Goal: Check status: Check status

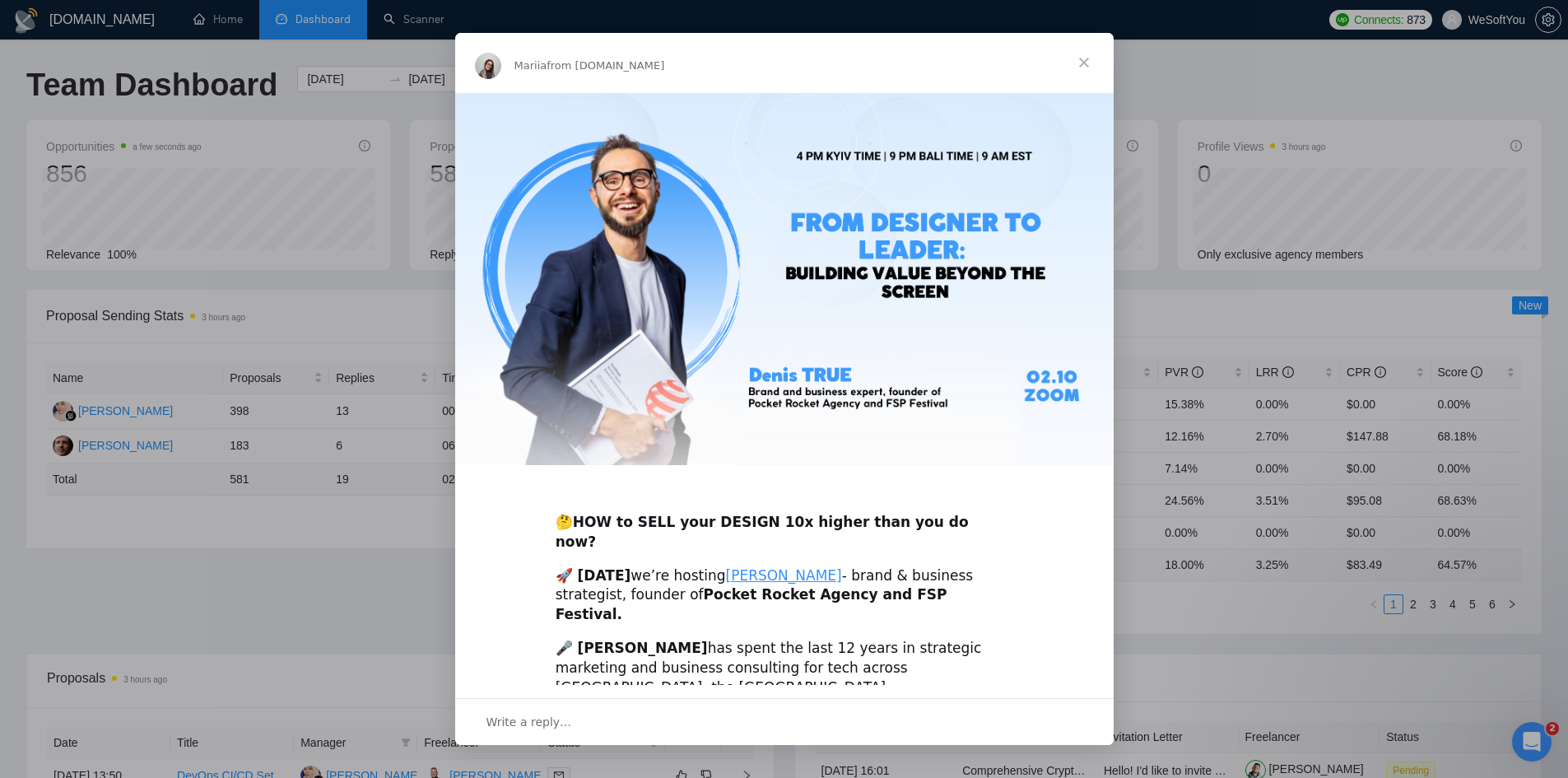
click at [1079, 66] on span "Close" at bounding box center [1084, 62] width 59 height 59
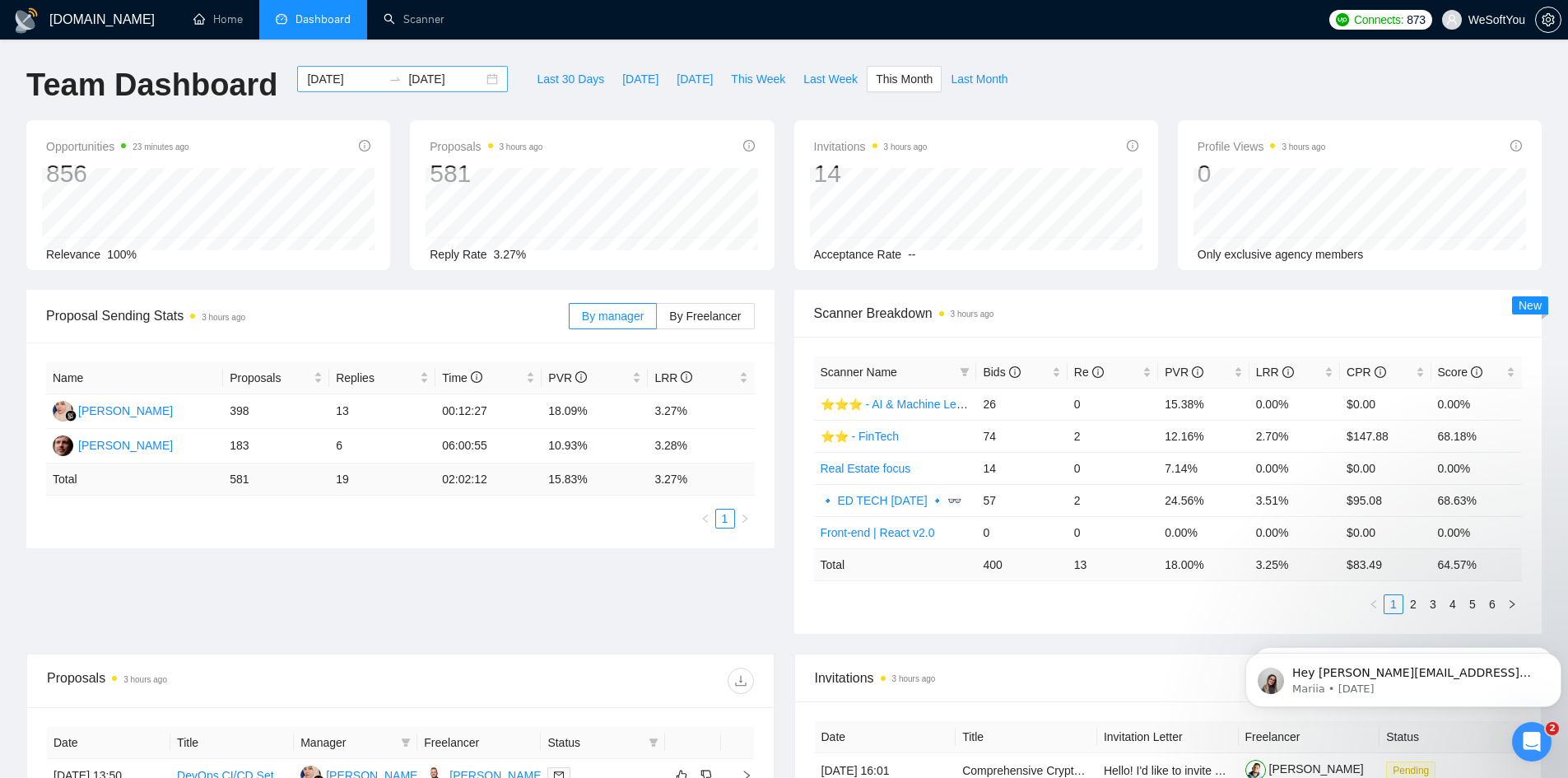
click at [476, 78] on div "[DATE] [DATE]" at bounding box center [402, 79] width 210 height 27
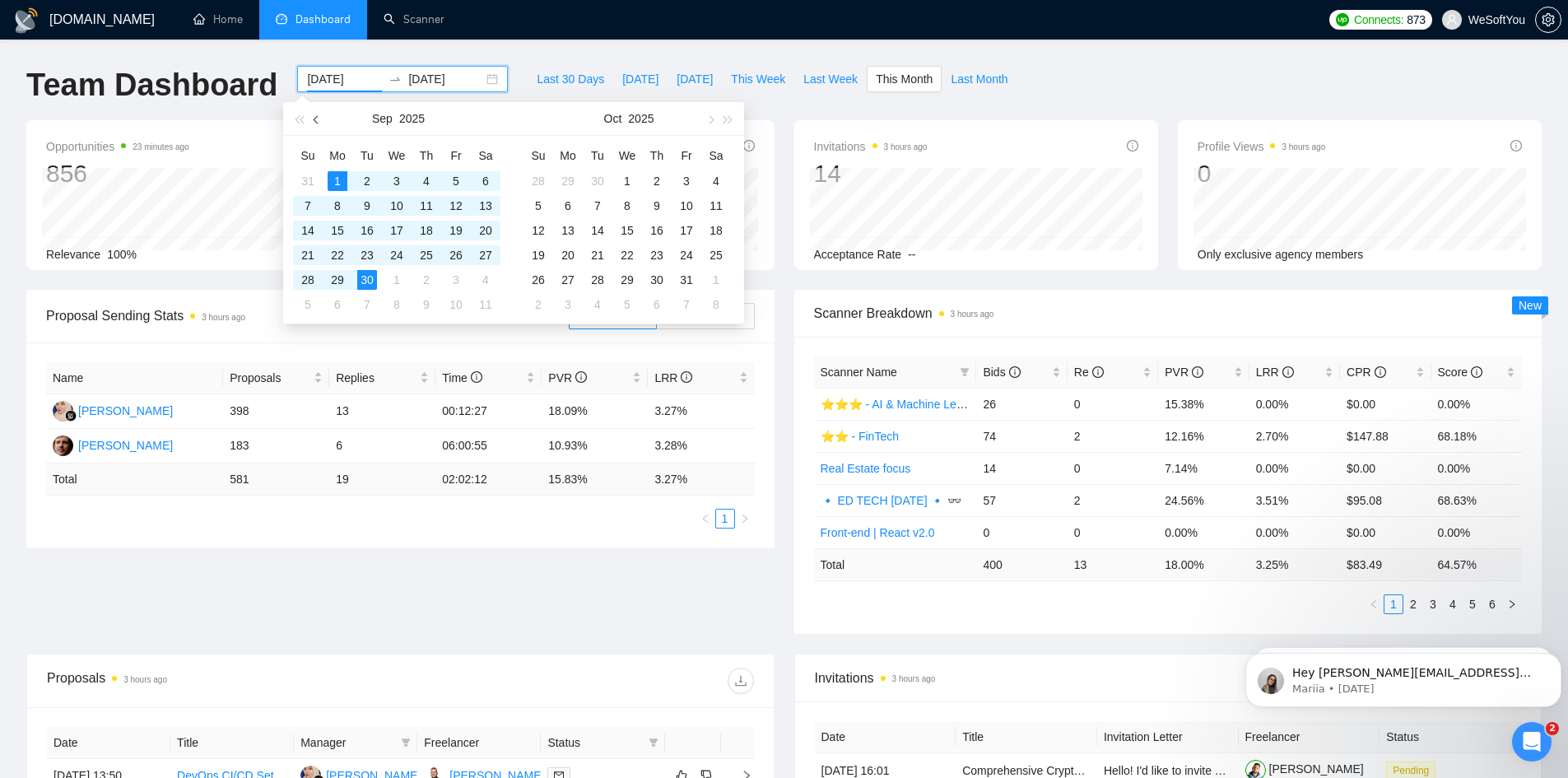
click at [317, 120] on span "button" at bounding box center [317, 120] width 8 height 8
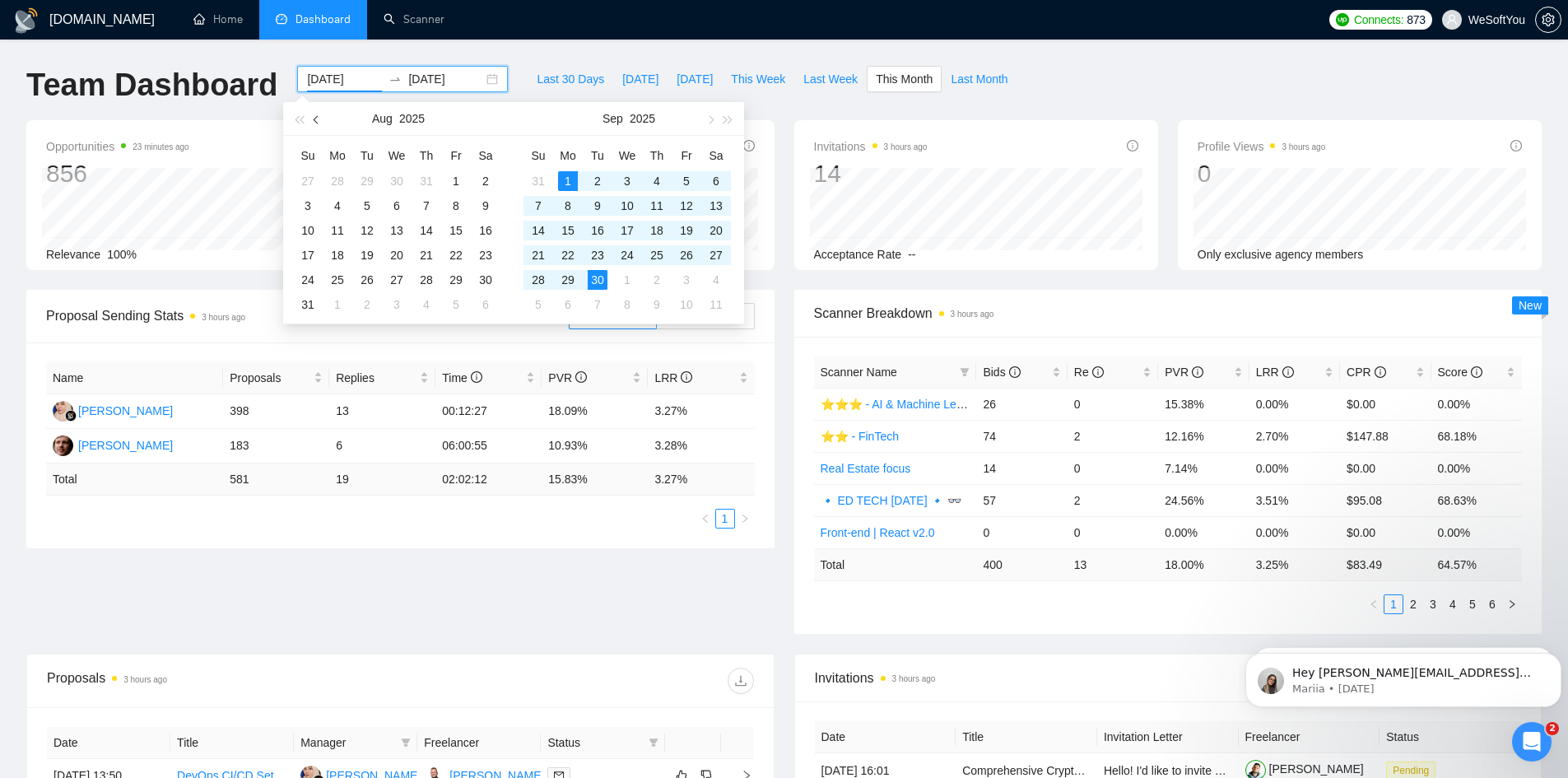
click at [317, 120] on span "button" at bounding box center [317, 120] width 8 height 8
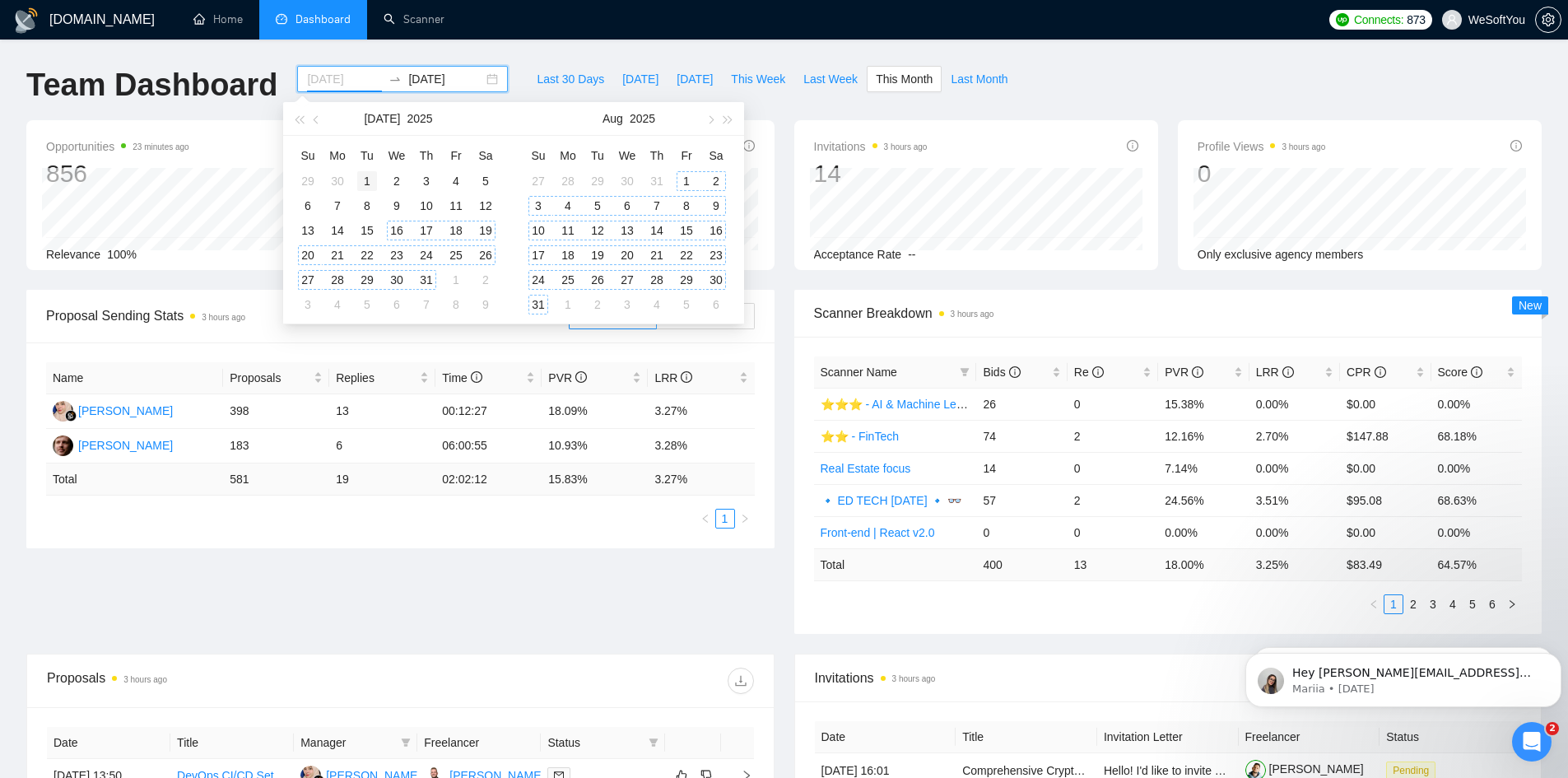
type input "[DATE]"
click at [368, 185] on div "1" at bounding box center [368, 181] width 20 height 20
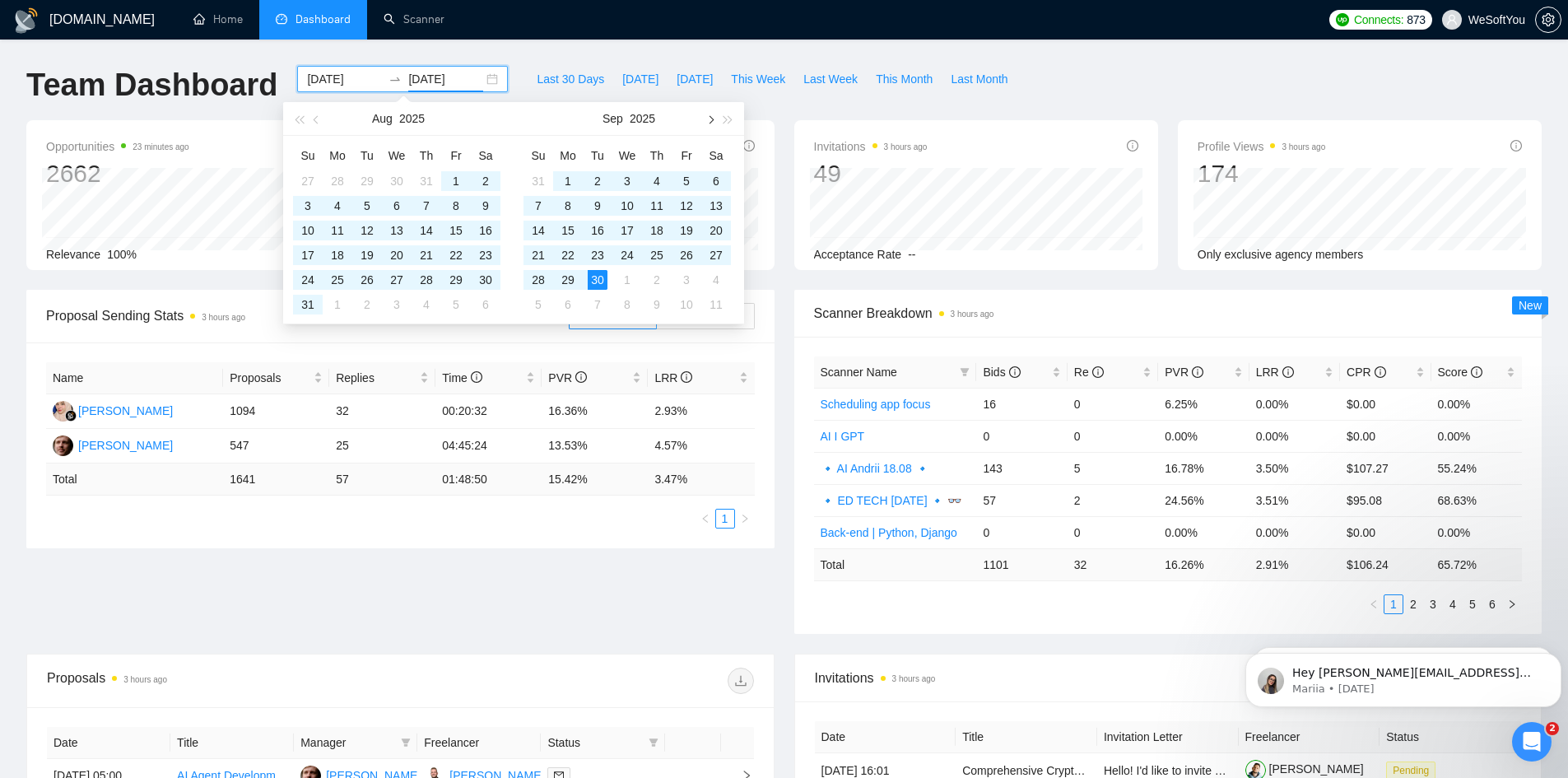
click at [712, 121] on span "button" at bounding box center [709, 120] width 8 height 8
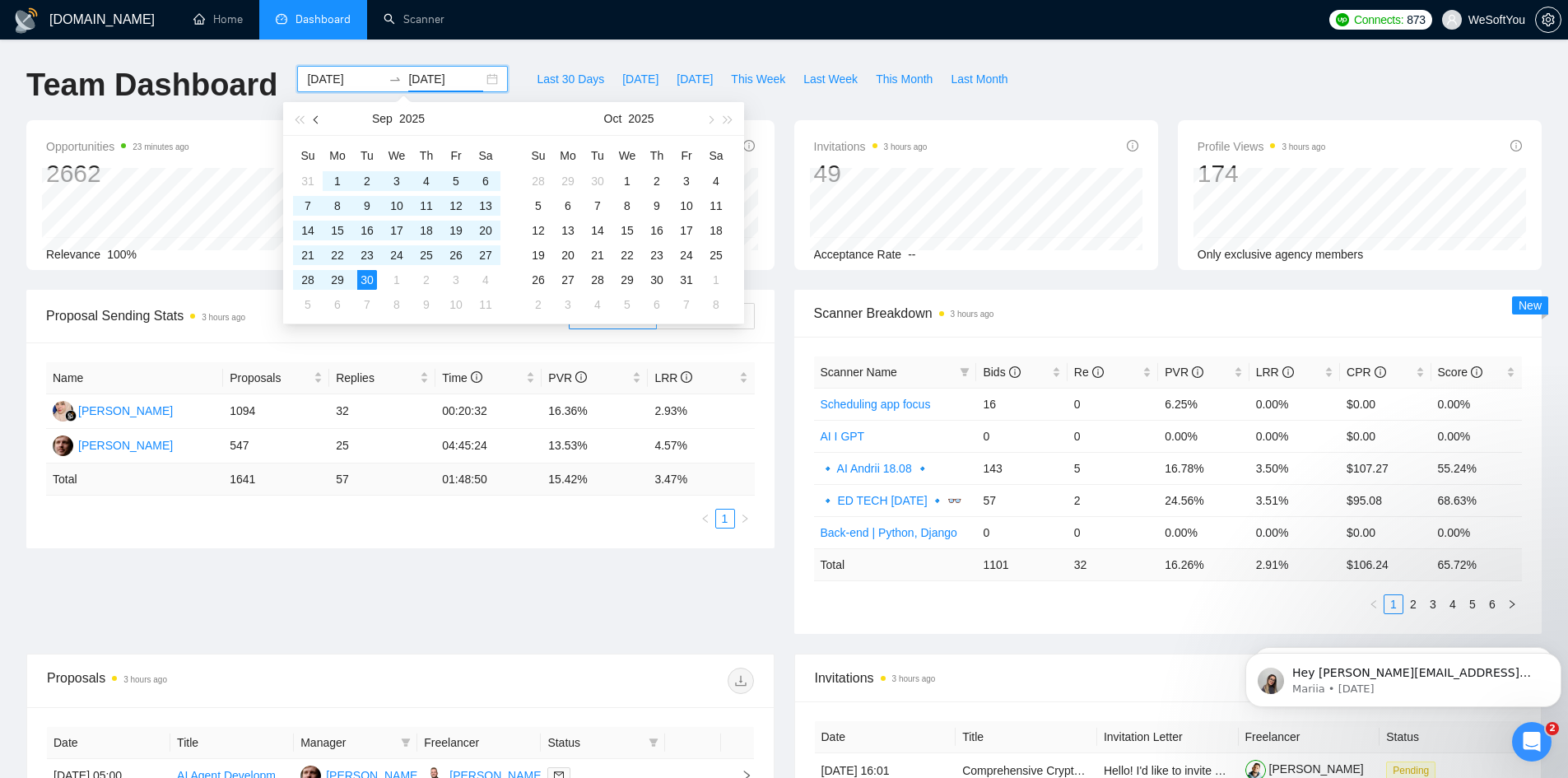
click at [309, 116] on button "button" at bounding box center [317, 118] width 18 height 33
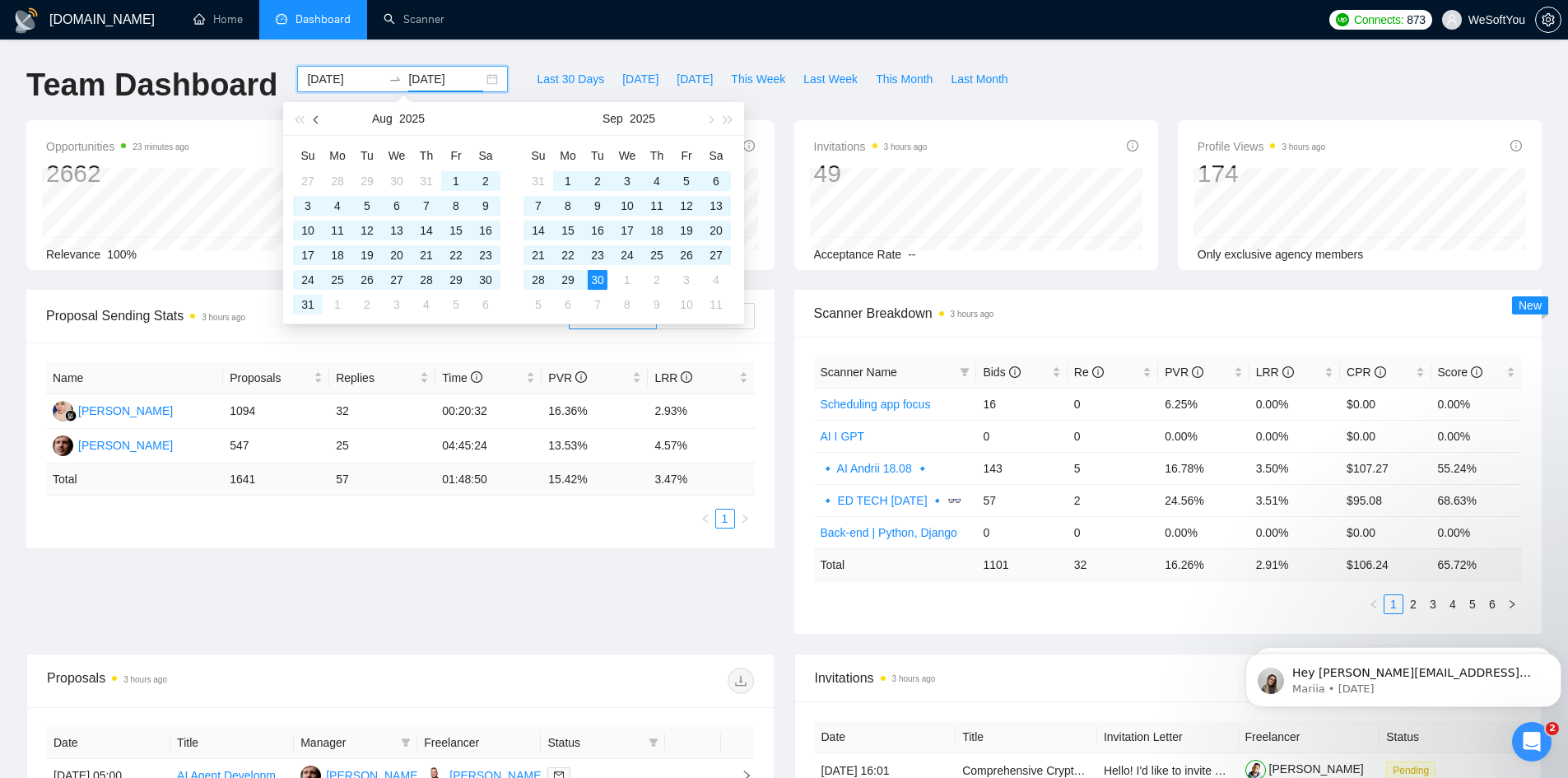
click at [314, 116] on button "button" at bounding box center [317, 118] width 18 height 33
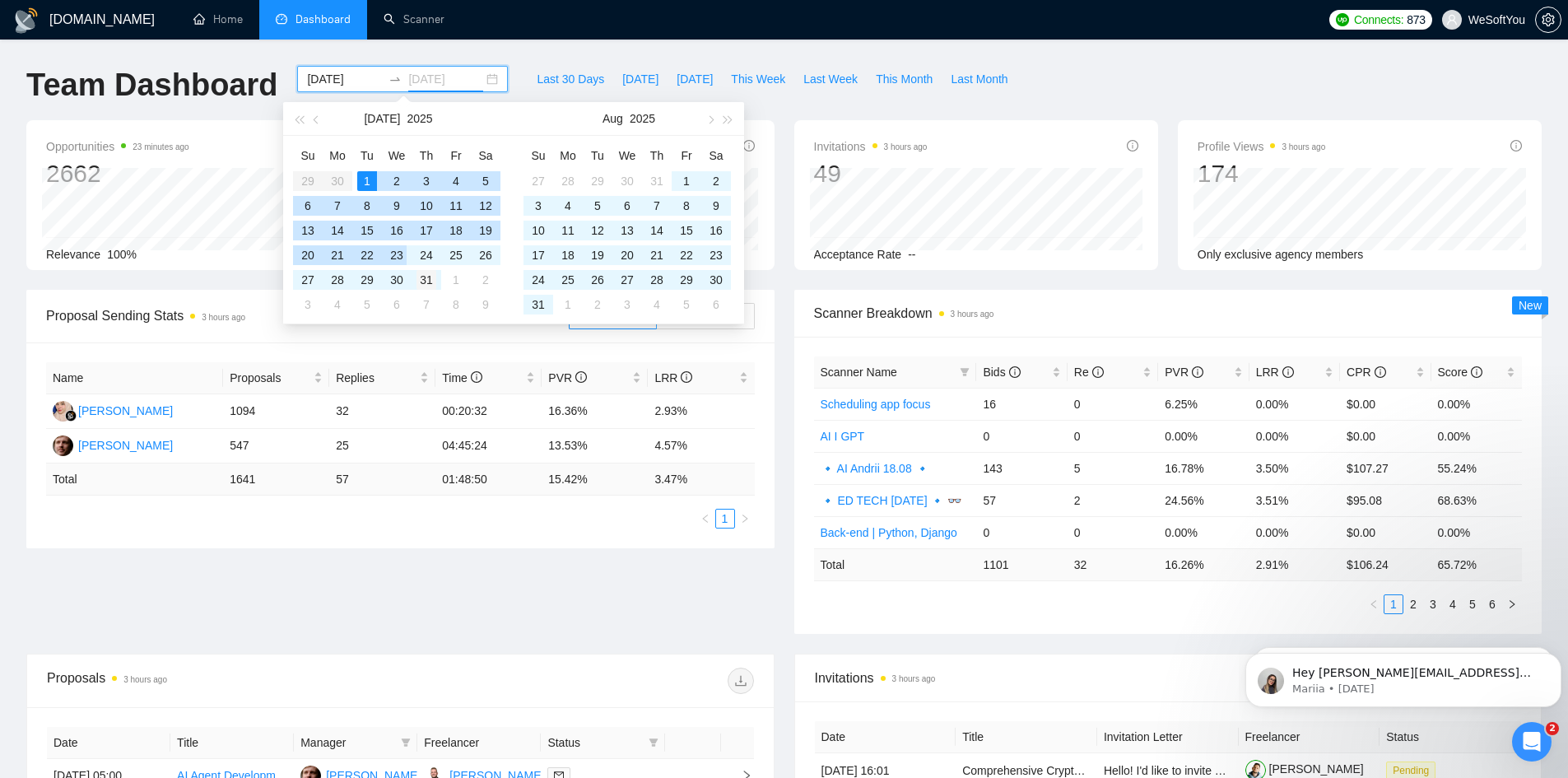
type input "[DATE]"
click at [425, 284] on div "31" at bounding box center [426, 280] width 20 height 20
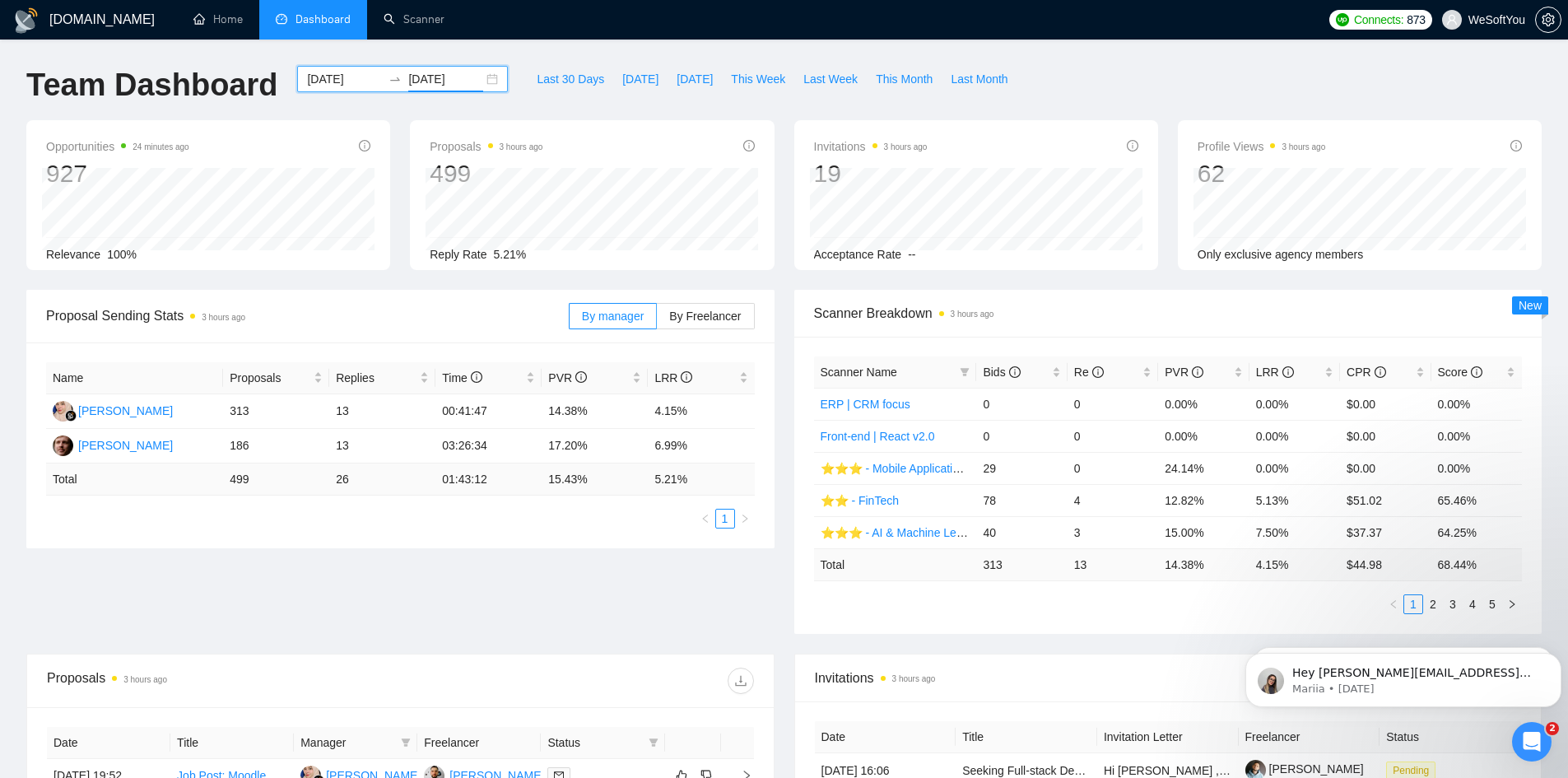
click at [481, 82] on div "[DATE] [DATE]" at bounding box center [402, 79] width 210 height 27
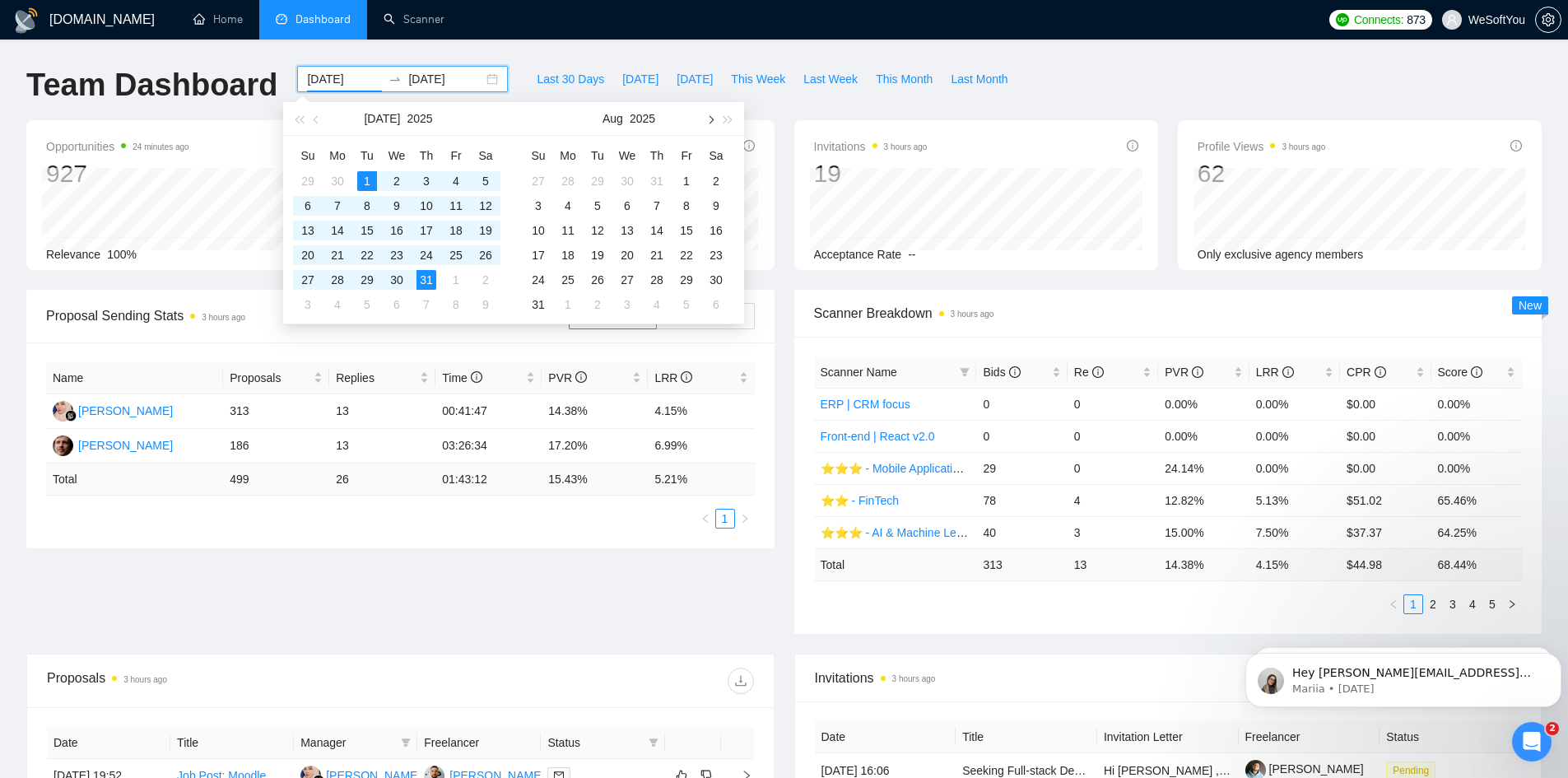
click at [711, 118] on span "button" at bounding box center [709, 120] width 8 height 8
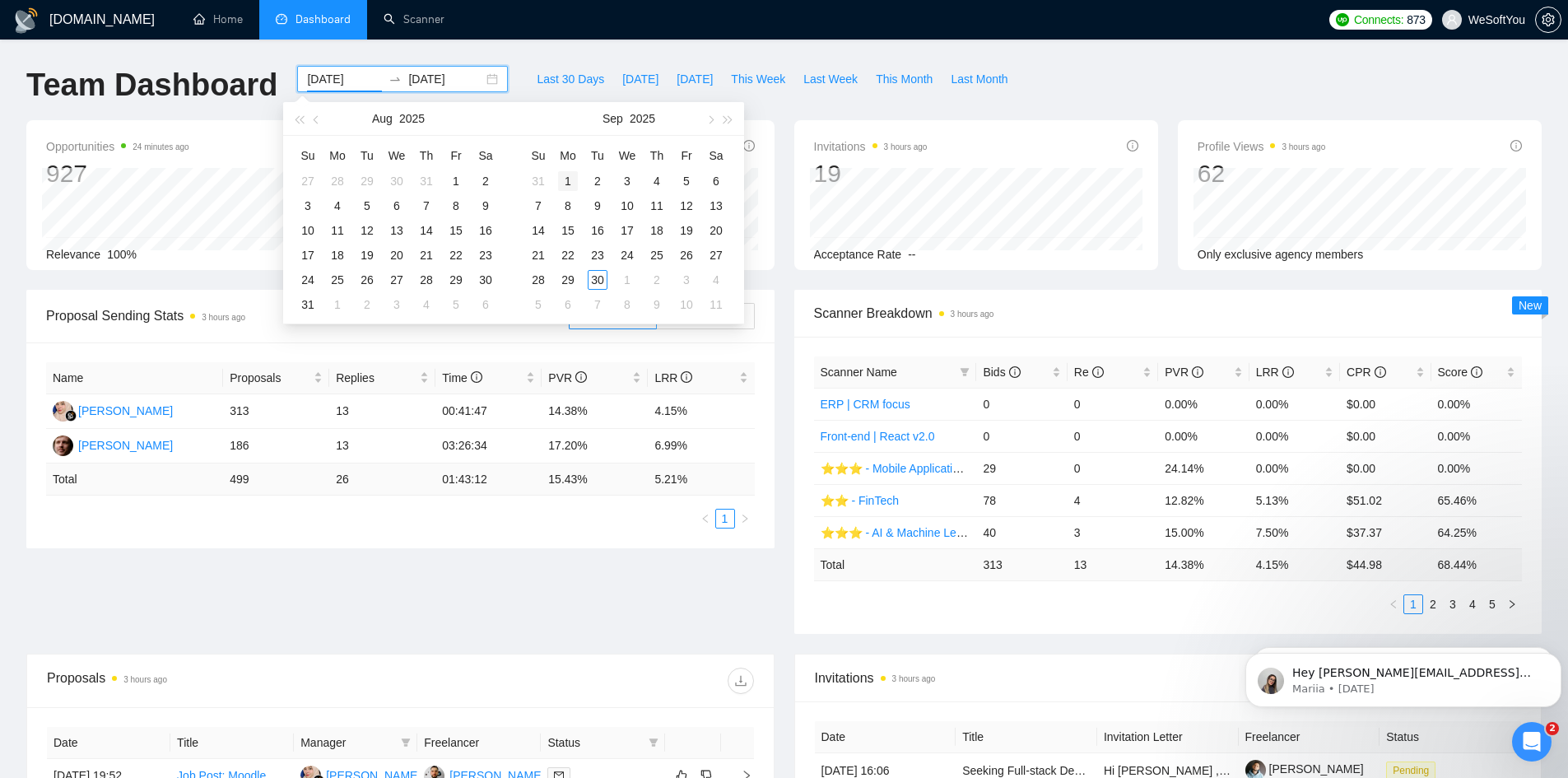
type input "[DATE]"
click at [569, 181] on div "1" at bounding box center [568, 181] width 20 height 20
click at [707, 124] on button "button" at bounding box center [709, 118] width 18 height 33
type input "[DATE]"
click at [601, 279] on div "30" at bounding box center [598, 280] width 20 height 20
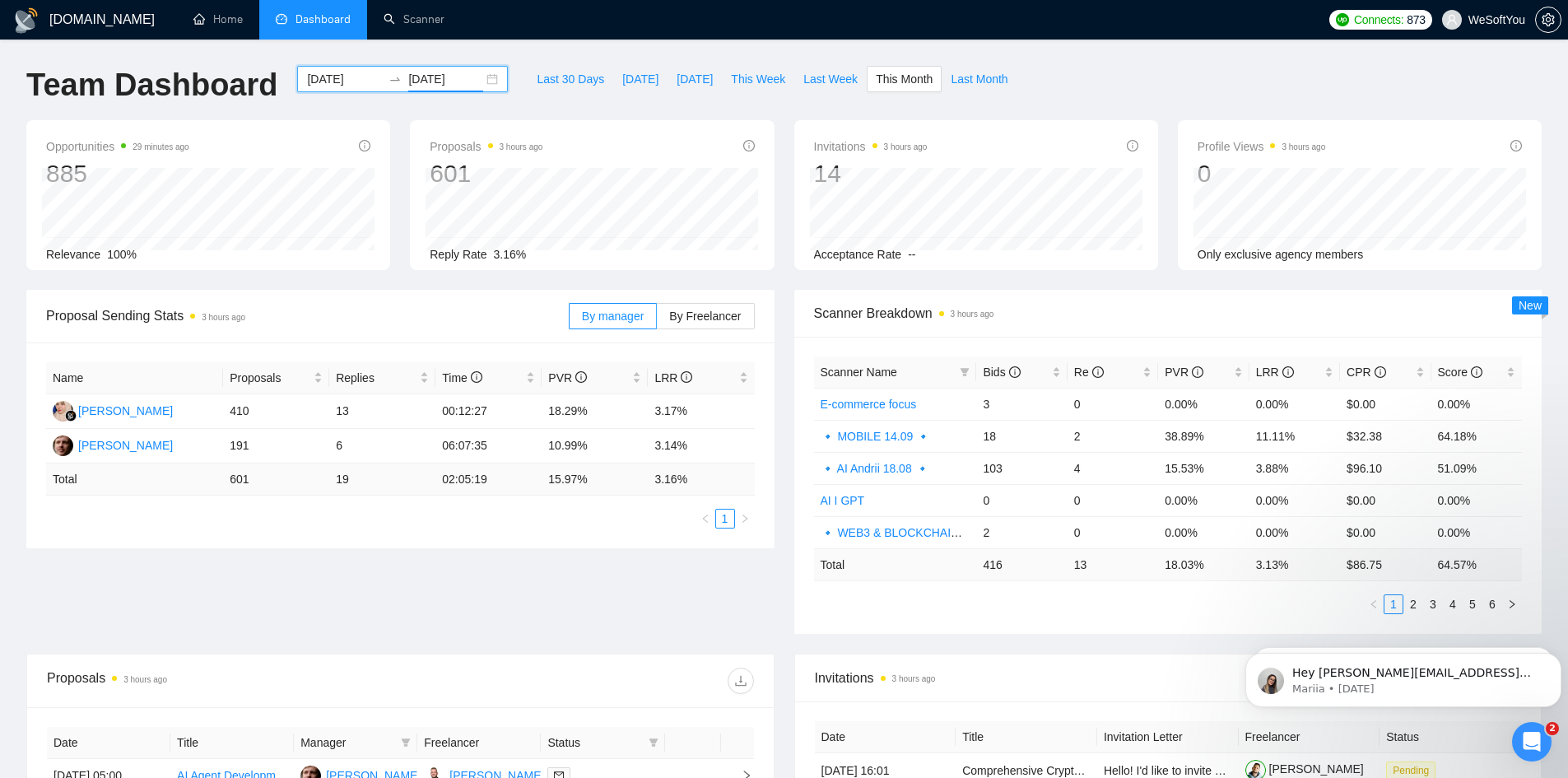
click at [480, 81] on div "[DATE] [DATE]" at bounding box center [402, 79] width 210 height 27
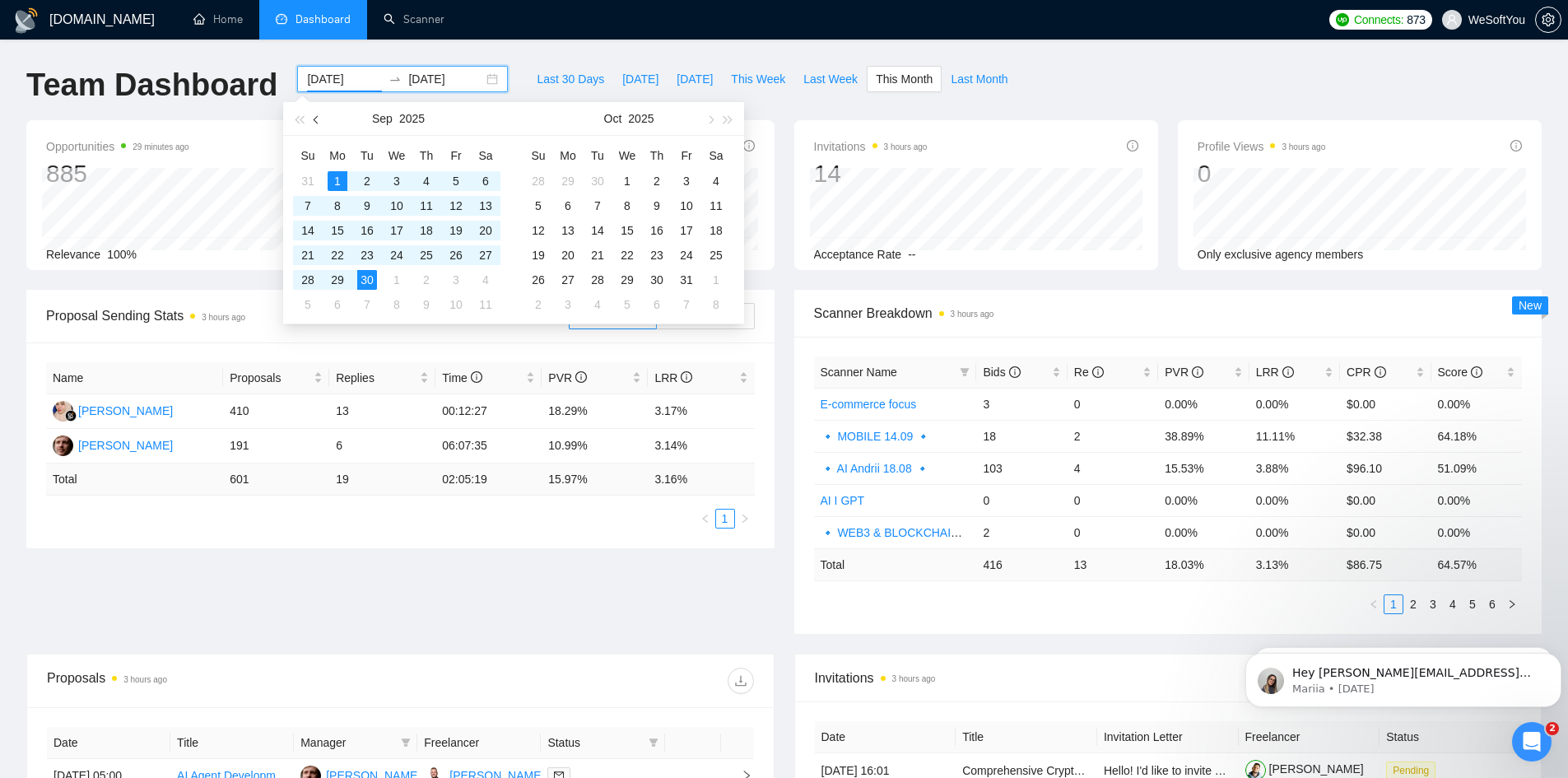
click at [319, 125] on button "button" at bounding box center [317, 118] width 18 height 33
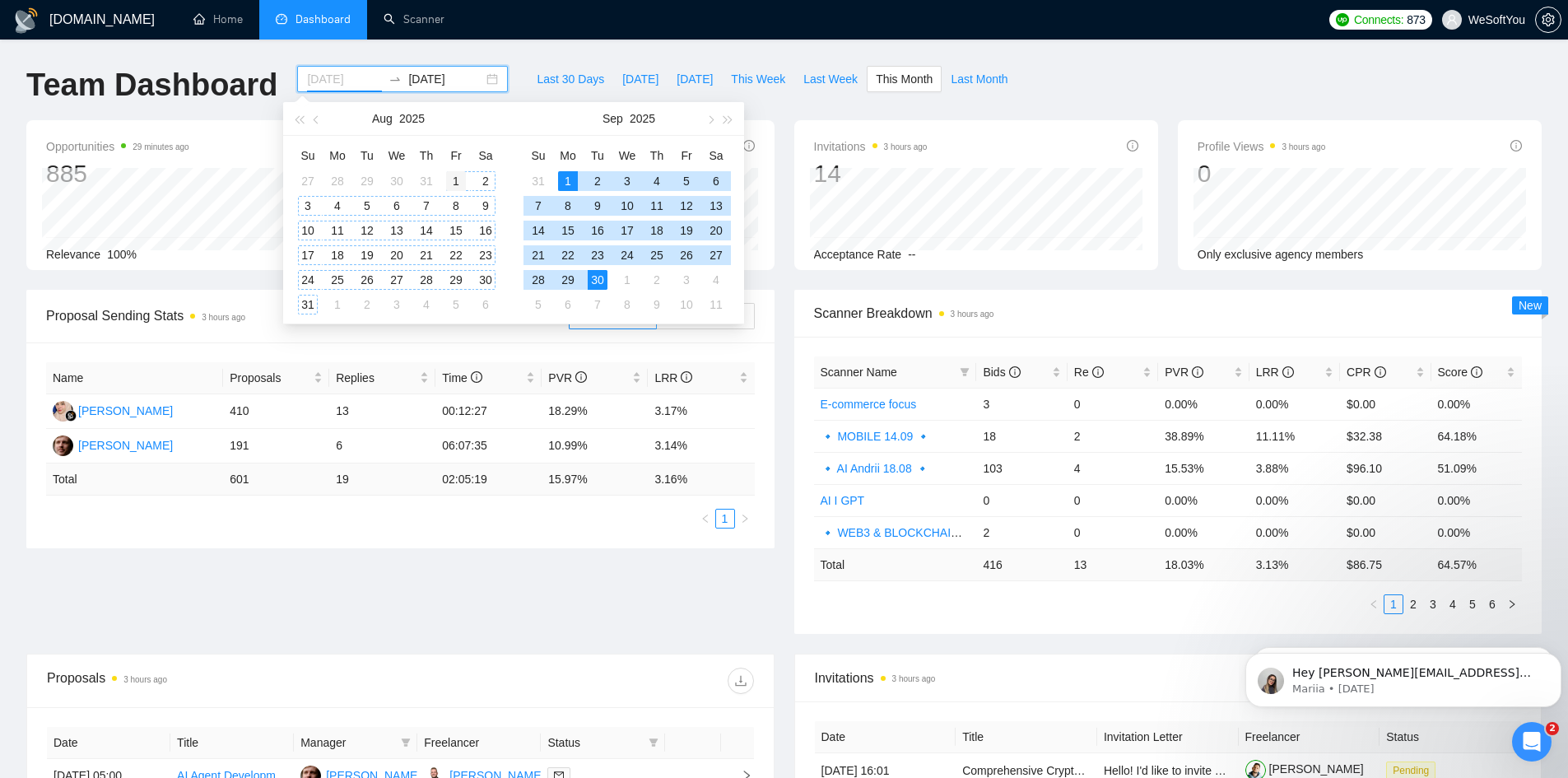
type input "[DATE]"
click at [456, 179] on div "1" at bounding box center [455, 181] width 20 height 20
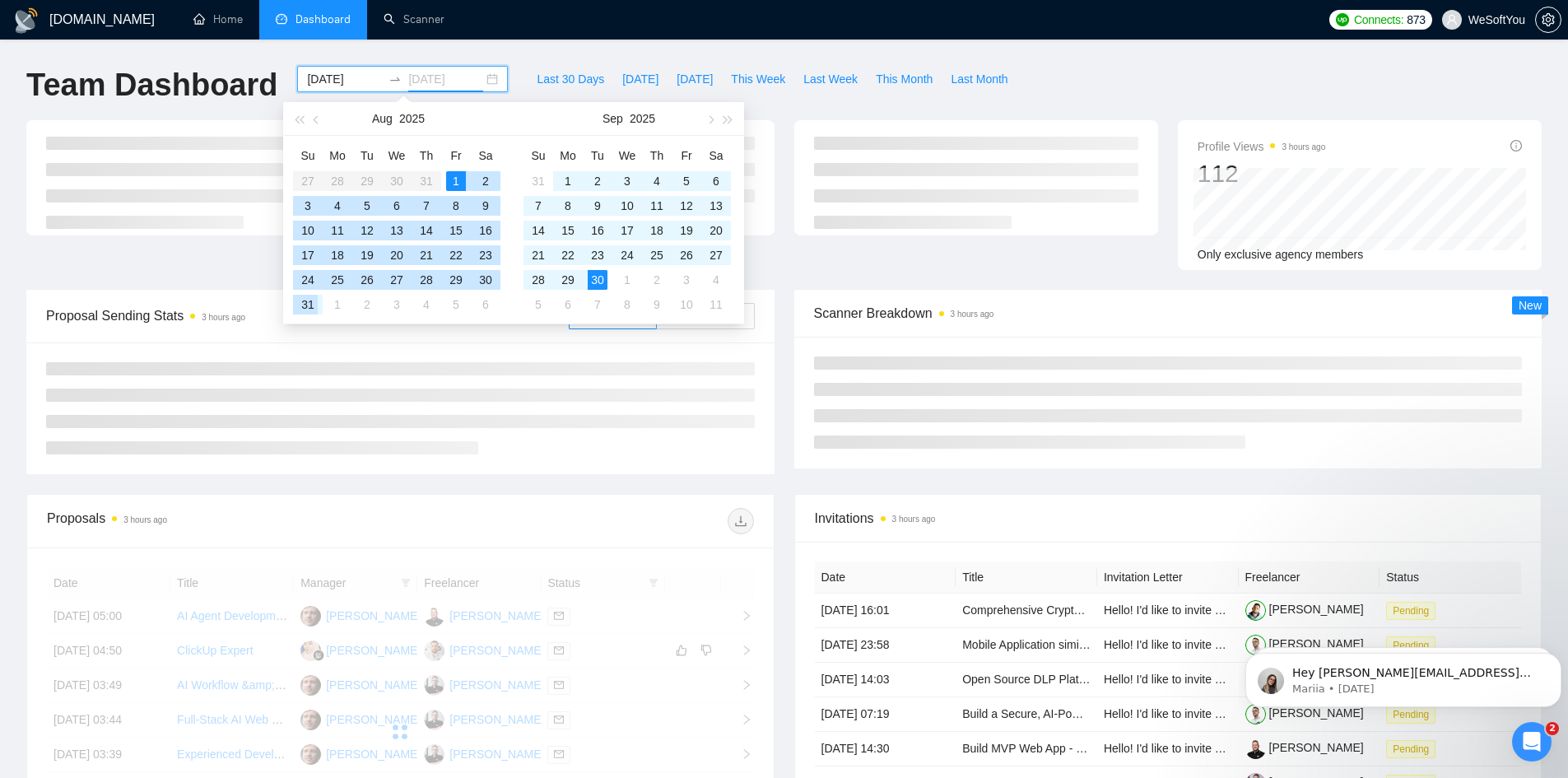
type input "[DATE]"
click at [313, 300] on div "31" at bounding box center [308, 304] width 20 height 20
